Goal: Task Accomplishment & Management: Use online tool/utility

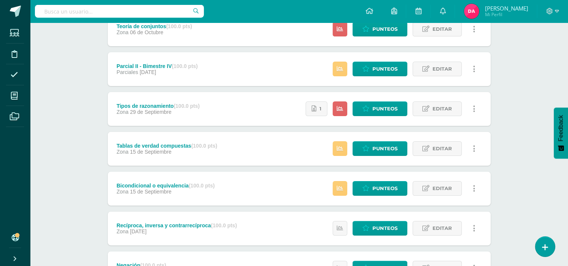
scroll to position [152, 0]
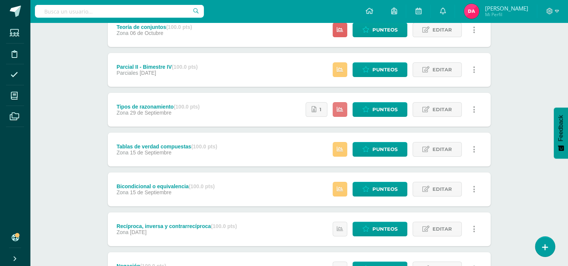
click at [334, 108] on link at bounding box center [340, 109] width 15 height 15
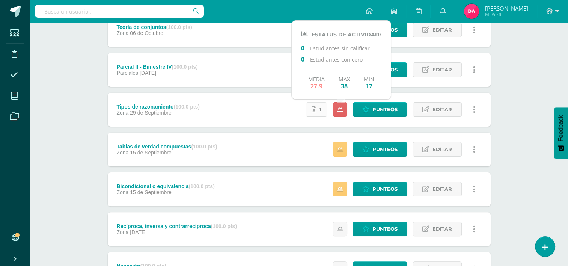
click at [326, 107] on link "1" at bounding box center [317, 109] width 22 height 15
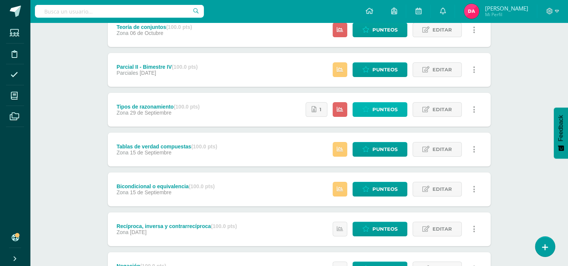
click at [388, 106] on span "Punteos" at bounding box center [385, 110] width 25 height 14
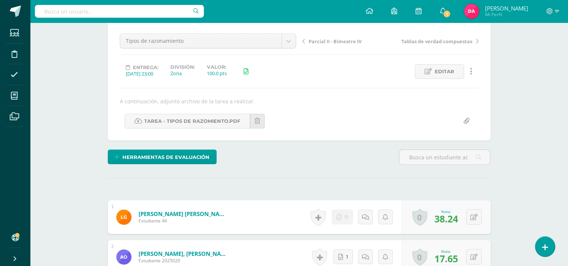
scroll to position [65, 0]
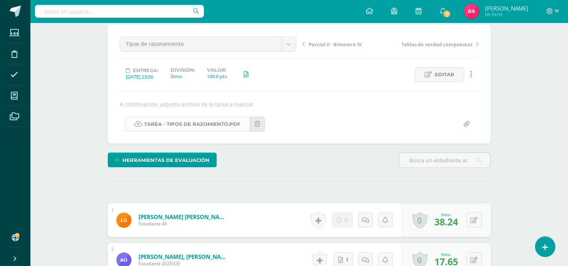
click at [208, 121] on link "TAREA - TIPOS DE RAZOMIENTO.pdf" at bounding box center [187, 124] width 125 height 15
